Goal: Task Accomplishment & Management: Complete application form

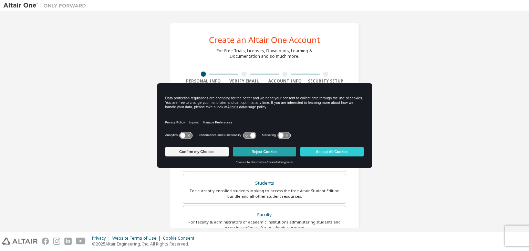
click at [282, 149] on button "Reject Cookies" at bounding box center [264, 152] width 63 height 10
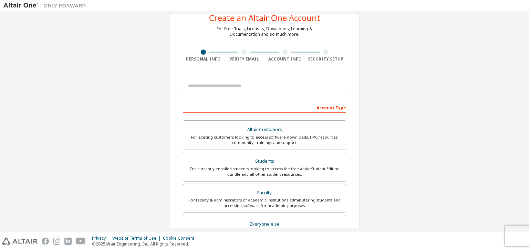
scroll to position [22, 0]
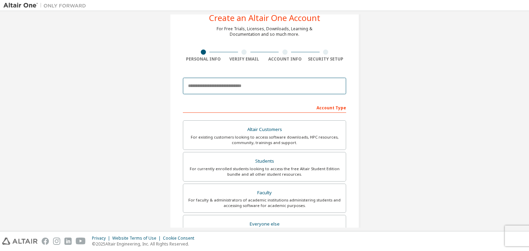
click at [219, 84] on input "email" at bounding box center [264, 86] width 163 height 17
type input "**********"
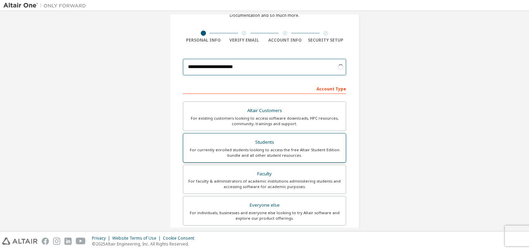
scroll to position [42, 0]
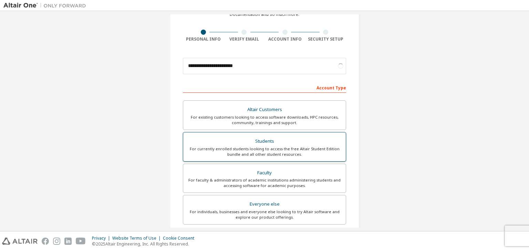
click at [254, 146] on div "For currently enrolled students looking to access the free Altair Student Editi…" at bounding box center [264, 151] width 154 height 11
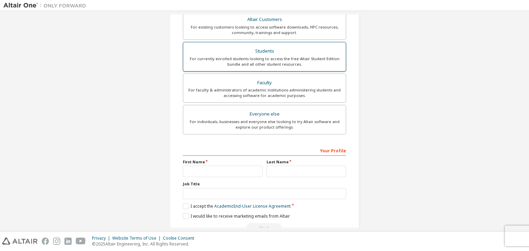
scroll to position [132, 0]
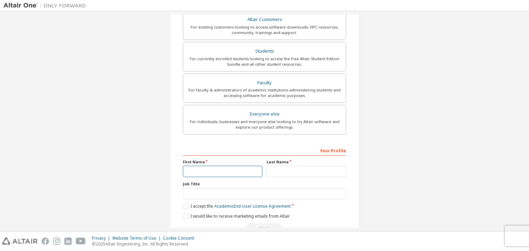
click at [231, 169] on input "text" at bounding box center [223, 171] width 80 height 11
type input "******"
type input "********"
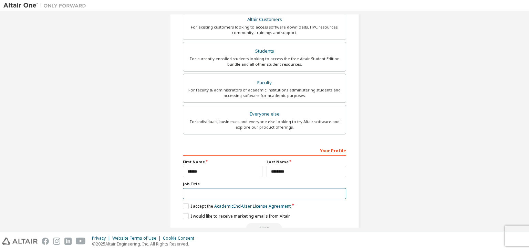
click at [243, 197] on input "text" at bounding box center [264, 193] width 163 height 11
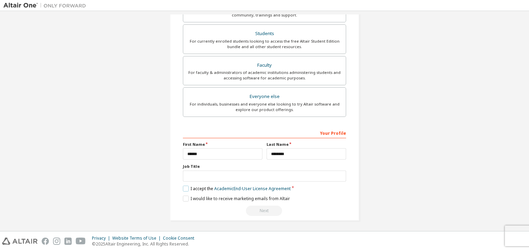
click at [188, 187] on label "I accept the Academic End-User License Agreement" at bounding box center [237, 189] width 108 height 6
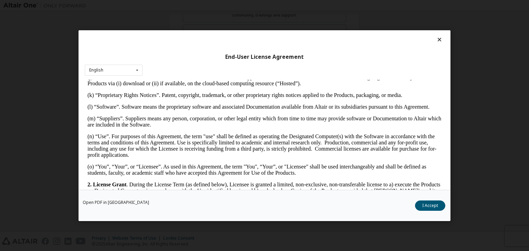
scroll to position [344, 0]
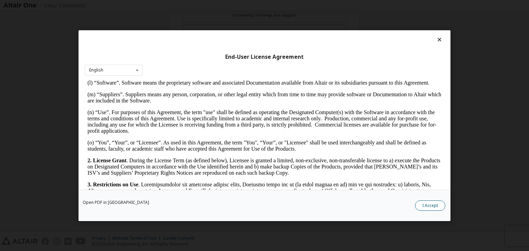
click at [433, 205] on button "I Accept" at bounding box center [430, 206] width 30 height 10
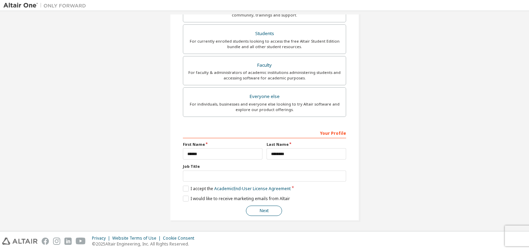
click at [261, 211] on button "Next" at bounding box center [264, 211] width 36 height 10
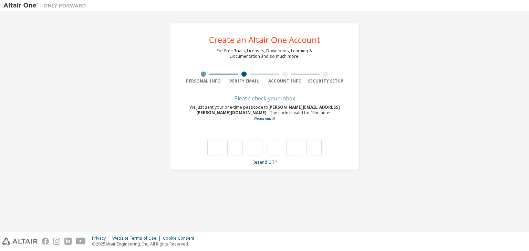
type input "*"
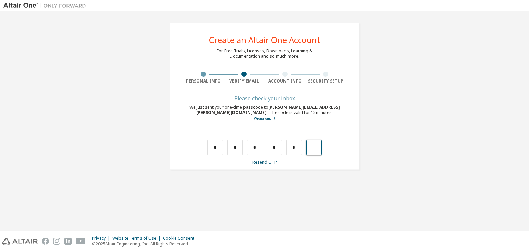
type input "*"
